Goal: Complete application form

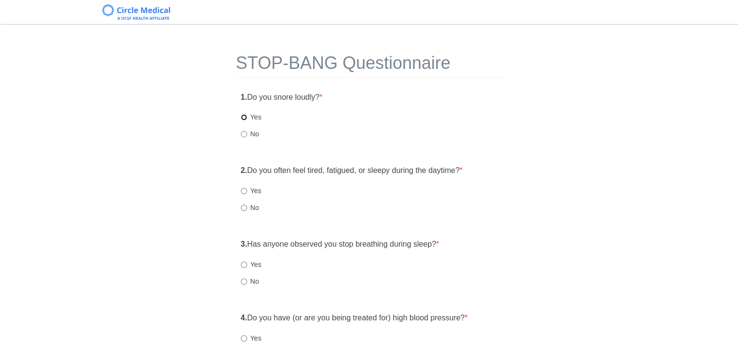
click at [243, 116] on input "Yes" at bounding box center [244, 117] width 6 height 6
radio input "true"
drag, startPoint x: 241, startPoint y: 217, endPoint x: 248, endPoint y: 219, distance: 7.6
click at [242, 217] on div "2. Do you often feel tired, fatigued, or sleepy during the daytime? * Yes No" at bounding box center [369, 193] width 267 height 67
click at [243, 207] on input "No" at bounding box center [244, 208] width 6 height 6
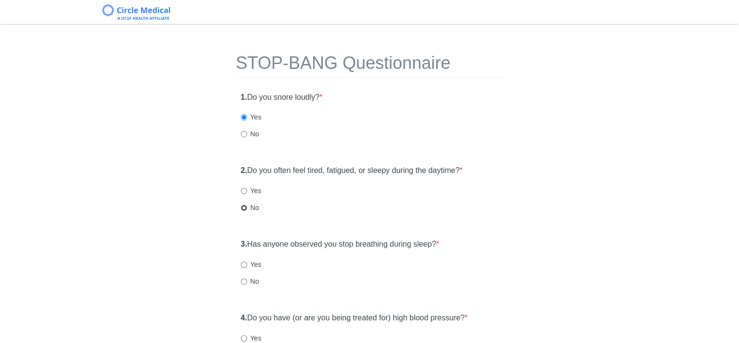
radio input "true"
click at [241, 279] on input "No" at bounding box center [244, 282] width 6 height 6
radio input "true"
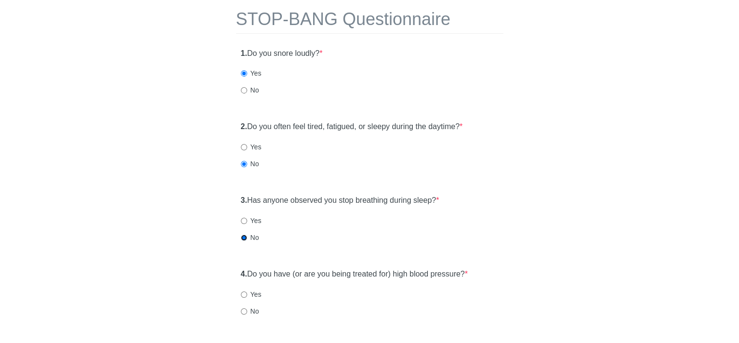
scroll to position [145, 0]
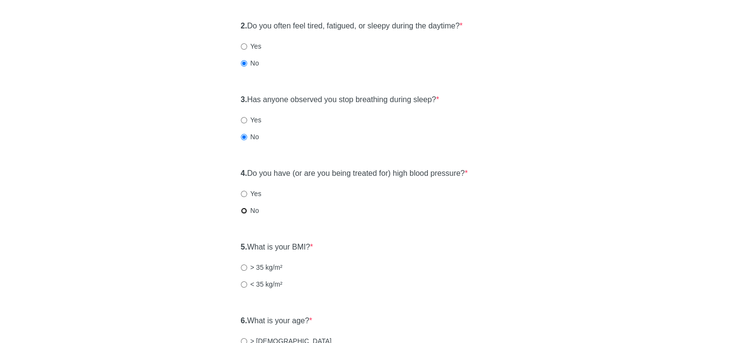
click at [245, 213] on input "No" at bounding box center [244, 211] width 6 height 6
radio input "true"
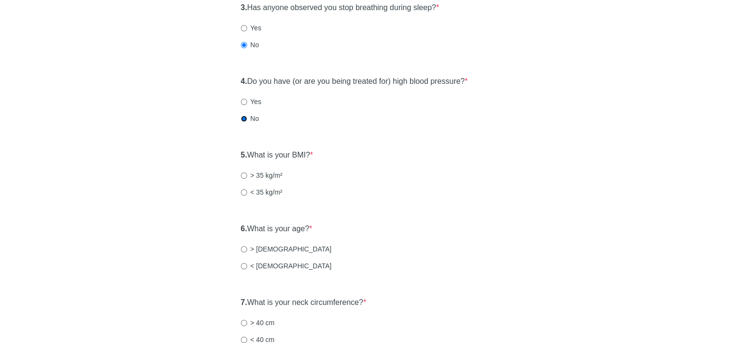
scroll to position [241, 0]
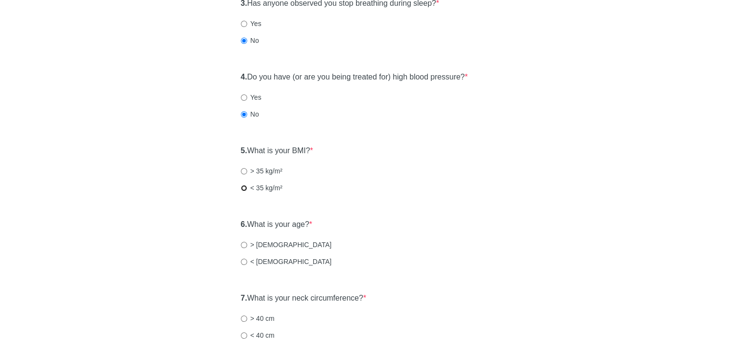
click at [242, 187] on input "< 35 kg/m²" at bounding box center [244, 188] width 6 height 6
radio input "true"
click at [241, 261] on input "< [DEMOGRAPHIC_DATA]" at bounding box center [244, 262] width 6 height 6
radio input "true"
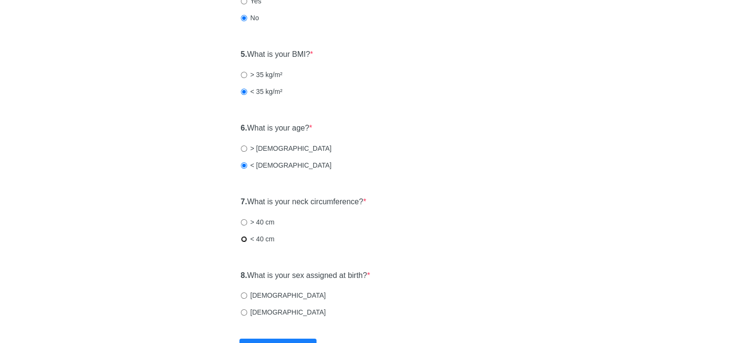
click at [245, 237] on input "< 40 cm" at bounding box center [244, 239] width 6 height 6
radio input "true"
click at [244, 311] on input "[DEMOGRAPHIC_DATA]" at bounding box center [244, 312] width 6 height 6
radio input "true"
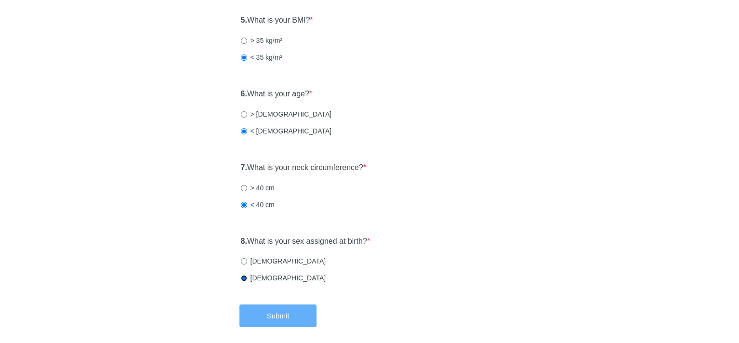
scroll to position [414, 0]
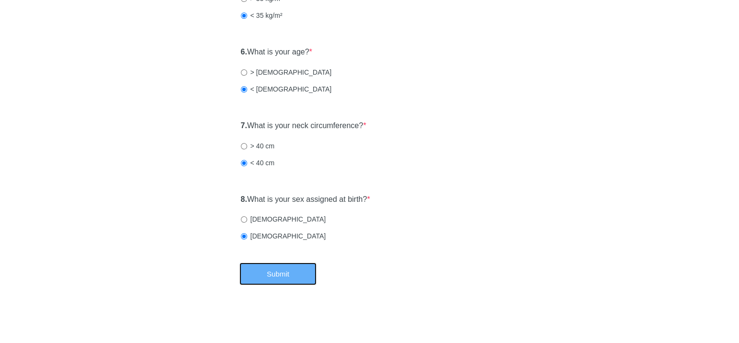
click at [293, 273] on button "Submit" at bounding box center [278, 274] width 77 height 23
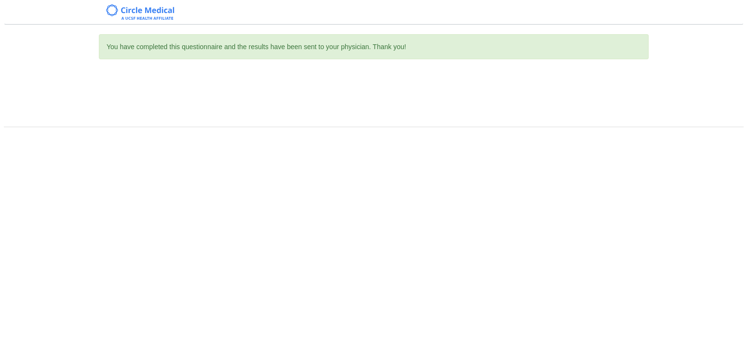
scroll to position [0, 0]
